Goal: Task Accomplishment & Management: Manage account settings

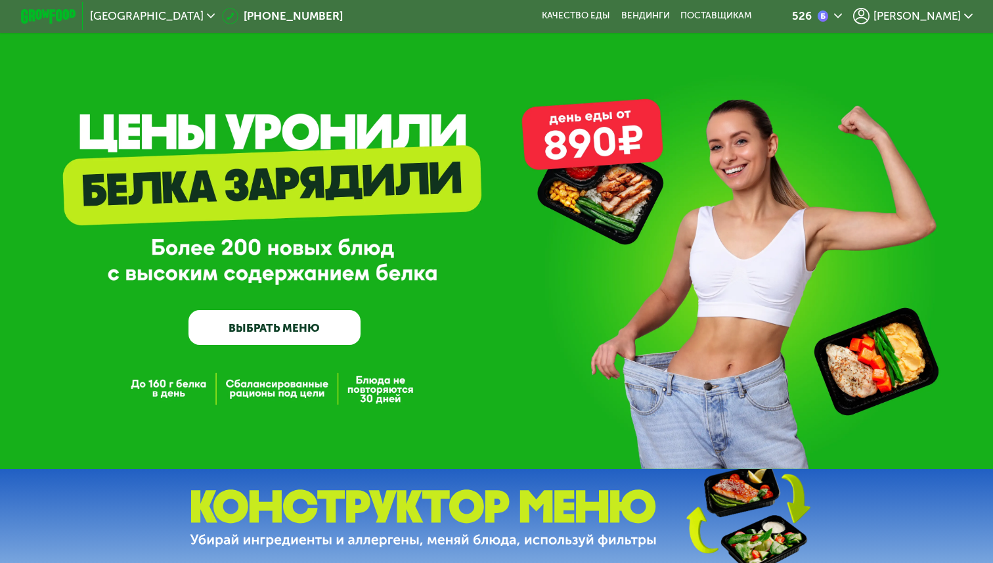
click at [942, 16] on span "[PERSON_NAME]" at bounding box center [917, 16] width 87 height 11
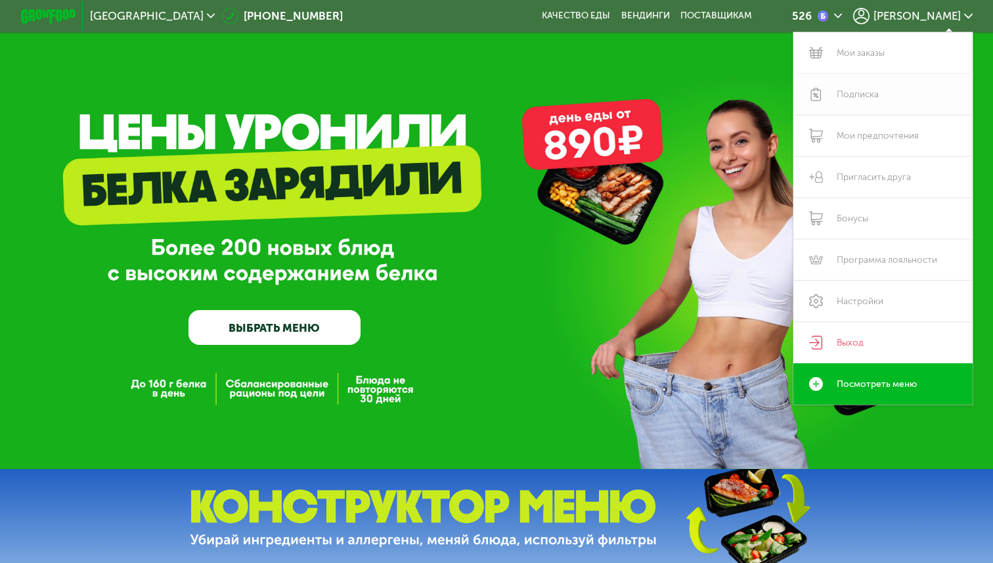
click at [873, 91] on link "Подписка" at bounding box center [883, 94] width 179 height 41
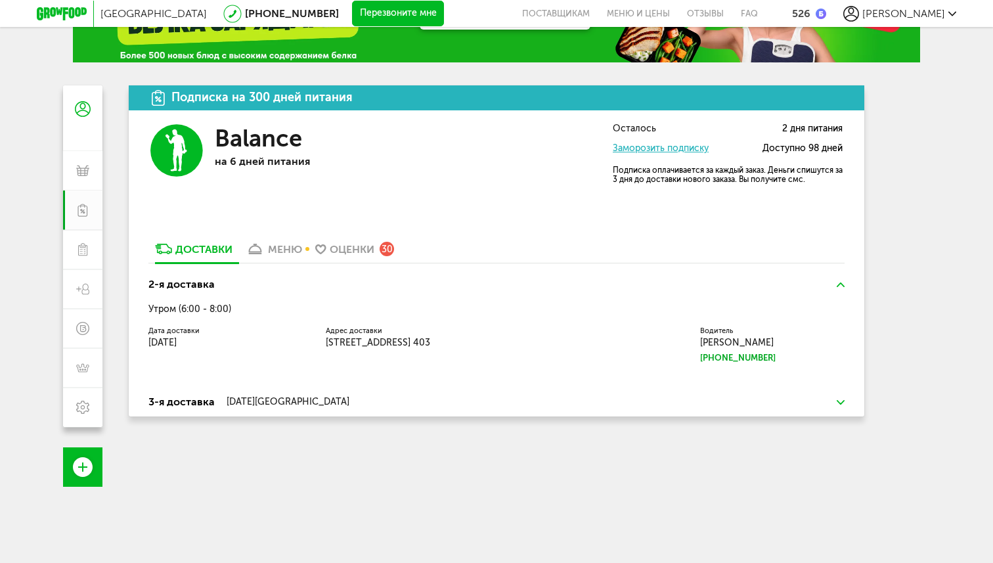
scroll to position [87, 0]
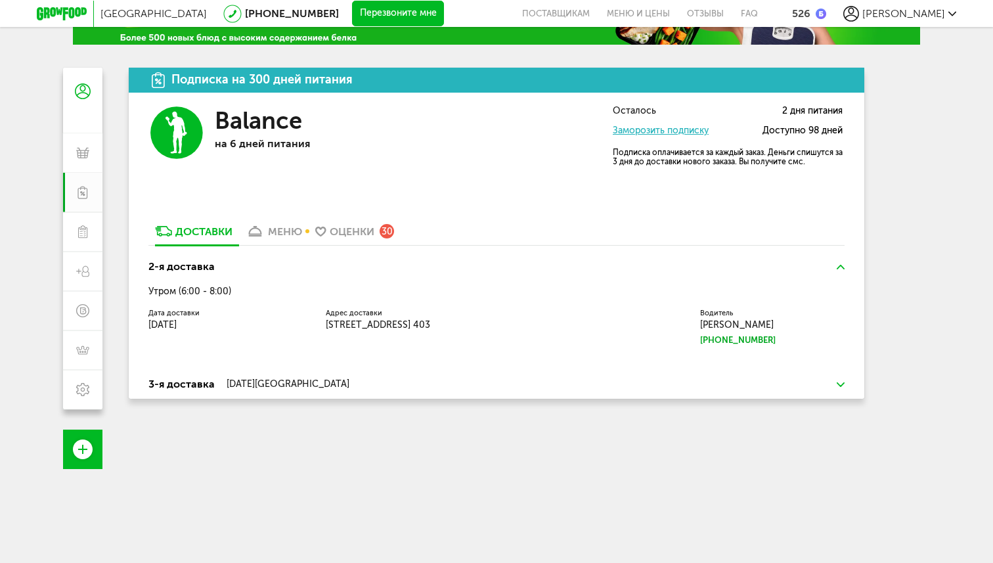
click at [844, 386] on img at bounding box center [841, 384] width 8 height 5
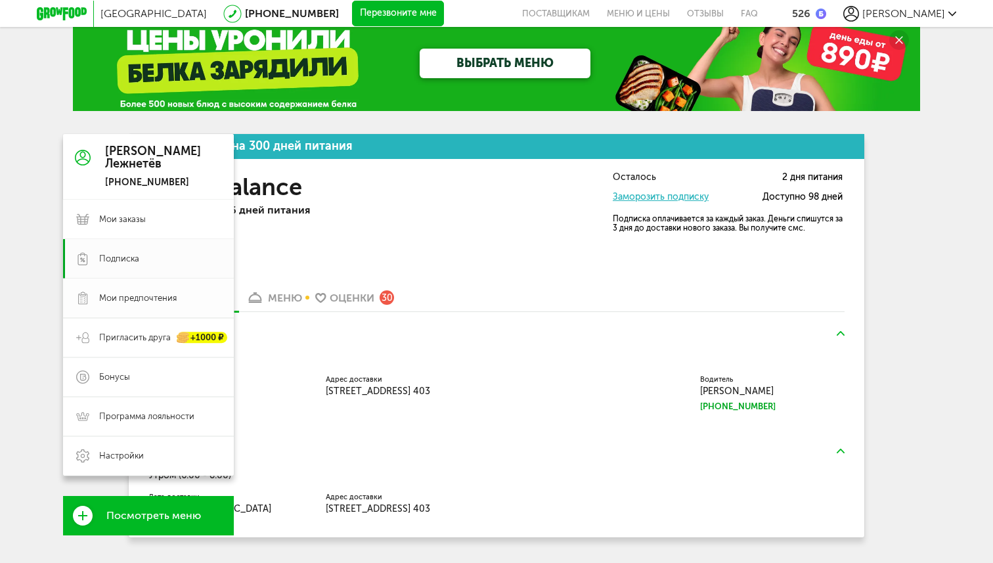
scroll to position [18, 0]
